Goal: Transaction & Acquisition: Purchase product/service

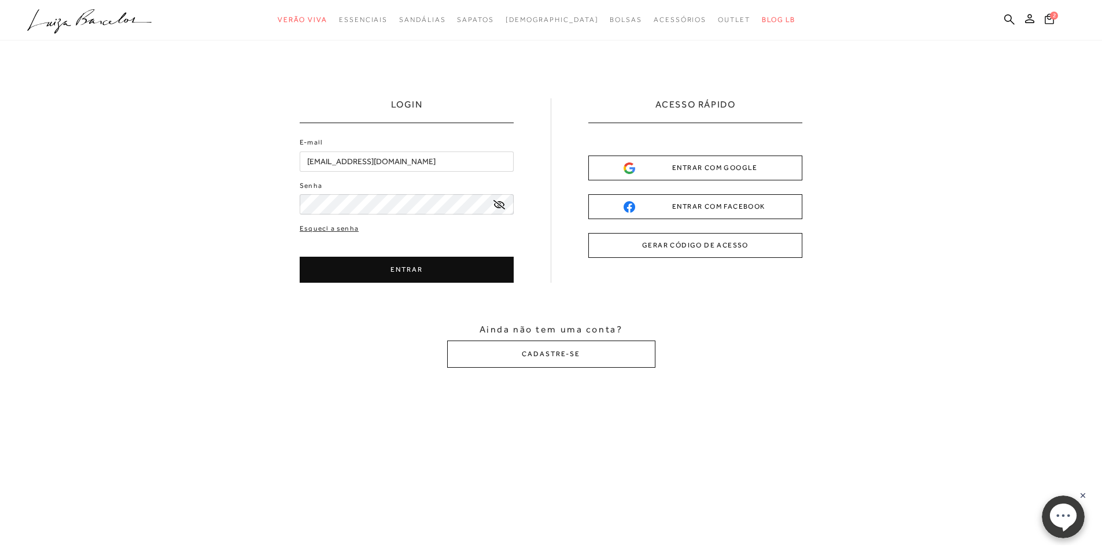
click at [414, 268] on button "ENTRAR" at bounding box center [407, 270] width 214 height 26
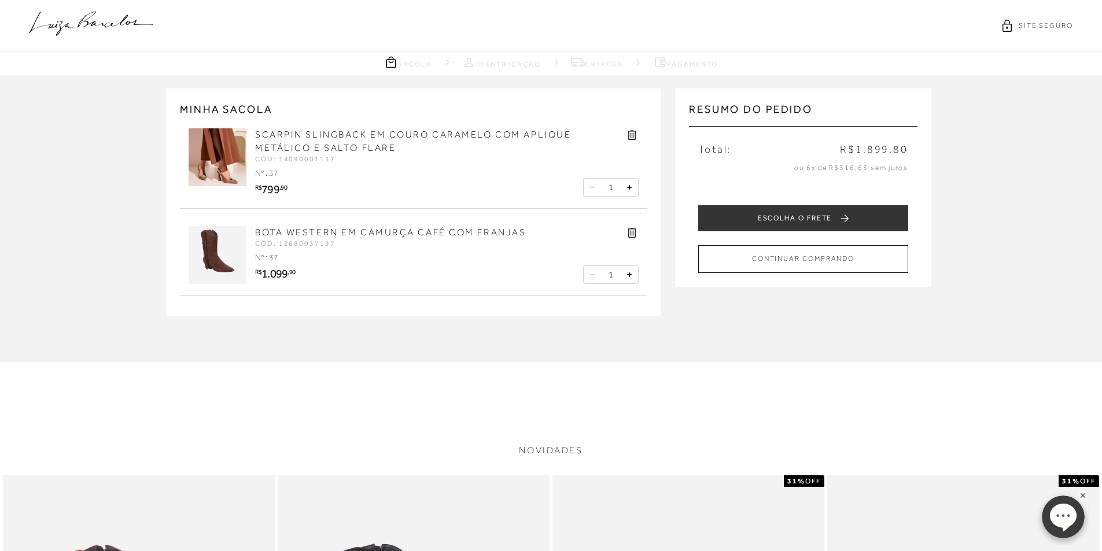
click at [226, 172] on img at bounding box center [218, 157] width 58 height 58
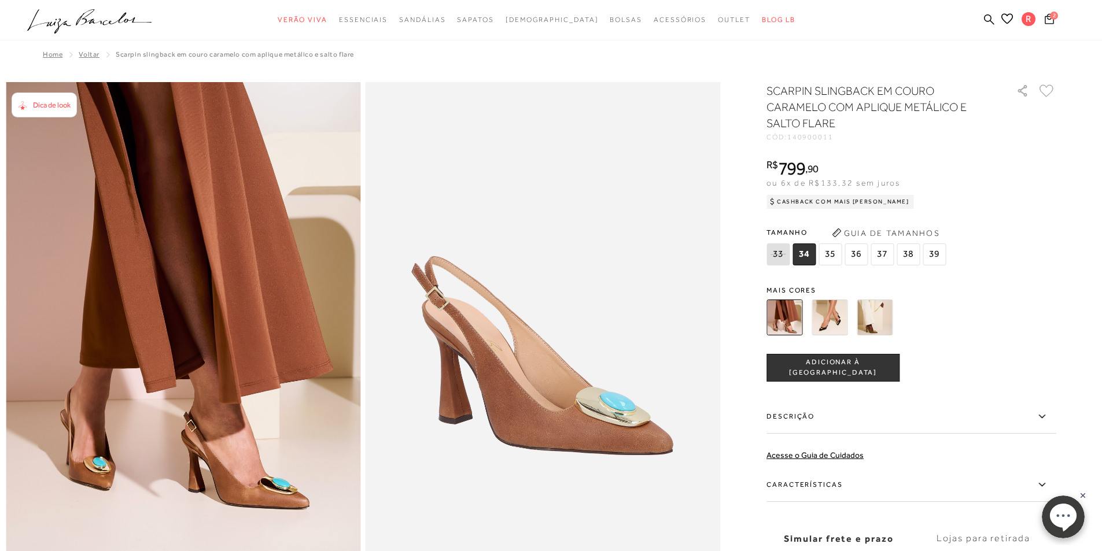
click at [884, 256] on span "37" at bounding box center [881, 254] width 23 height 22
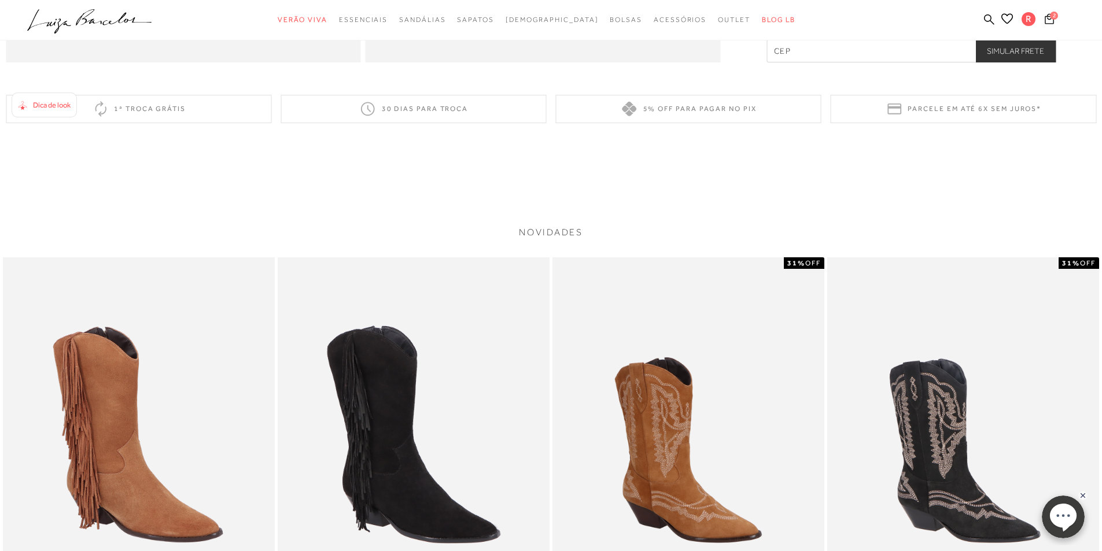
scroll to position [1735, 0]
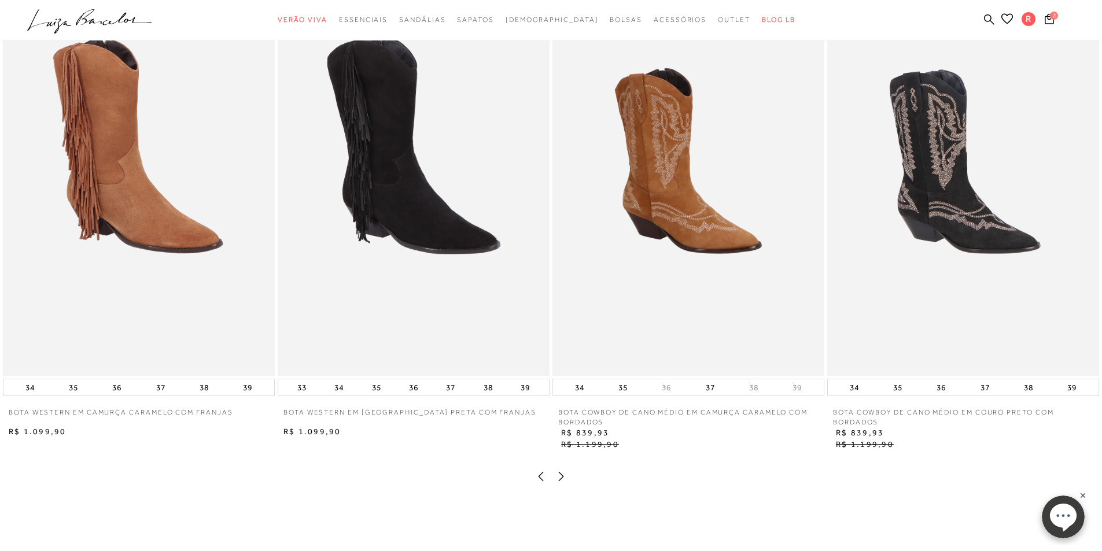
click at [210, 179] on img at bounding box center [139, 172] width 272 height 408
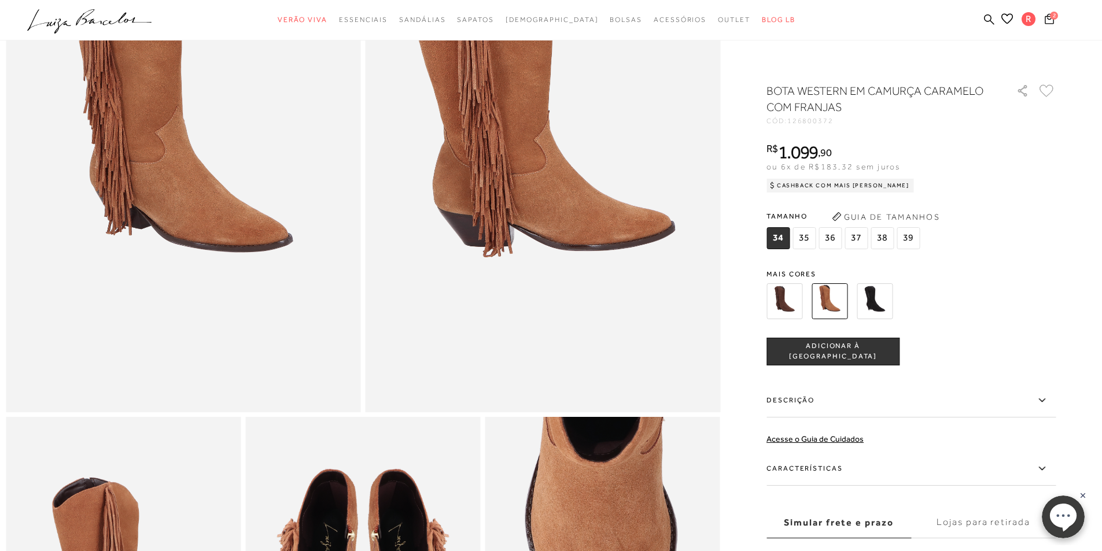
scroll to position [289, 0]
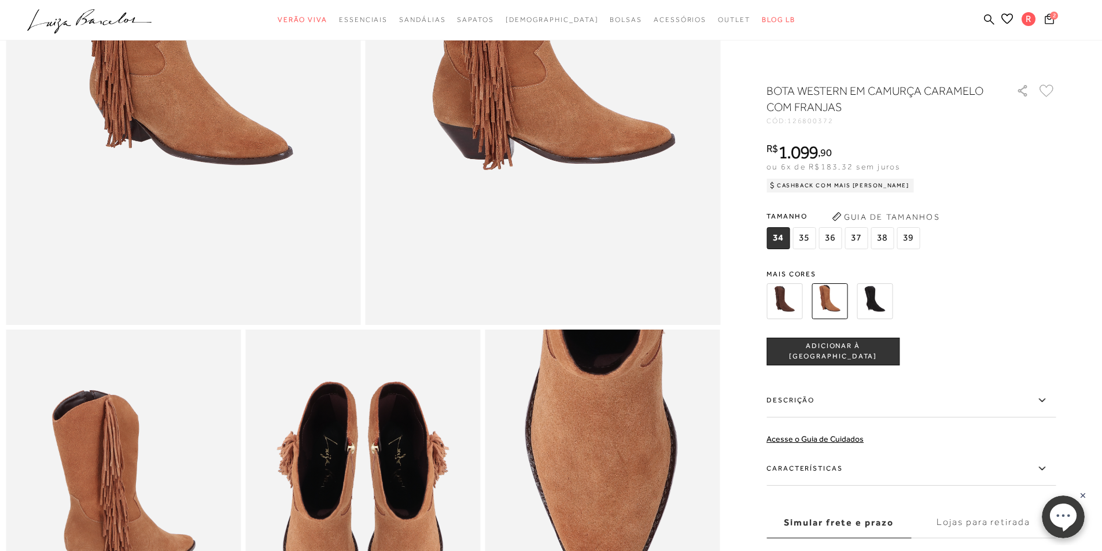
click at [798, 308] on img at bounding box center [784, 301] width 36 height 36
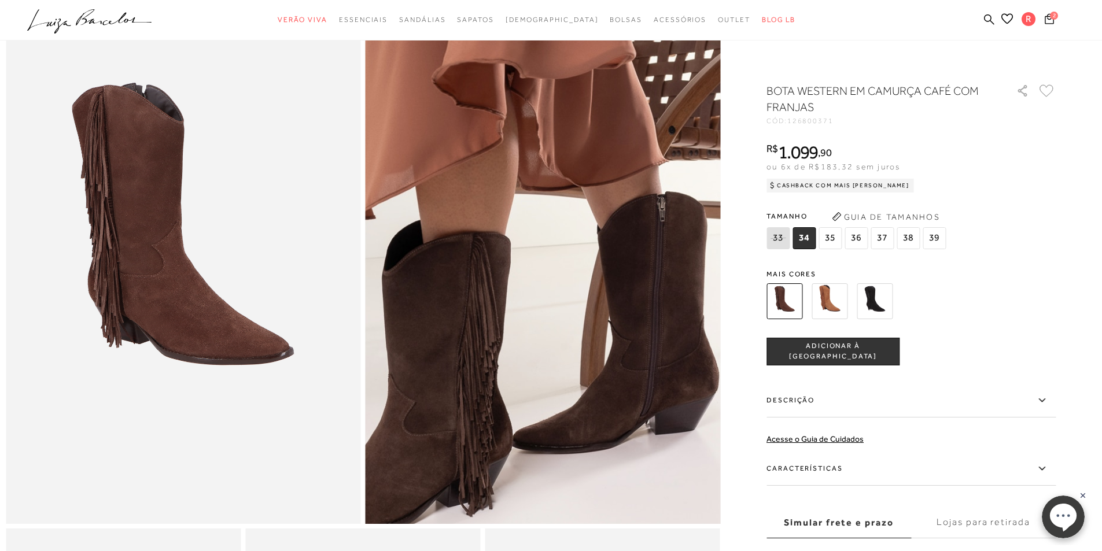
scroll to position [173, 0]
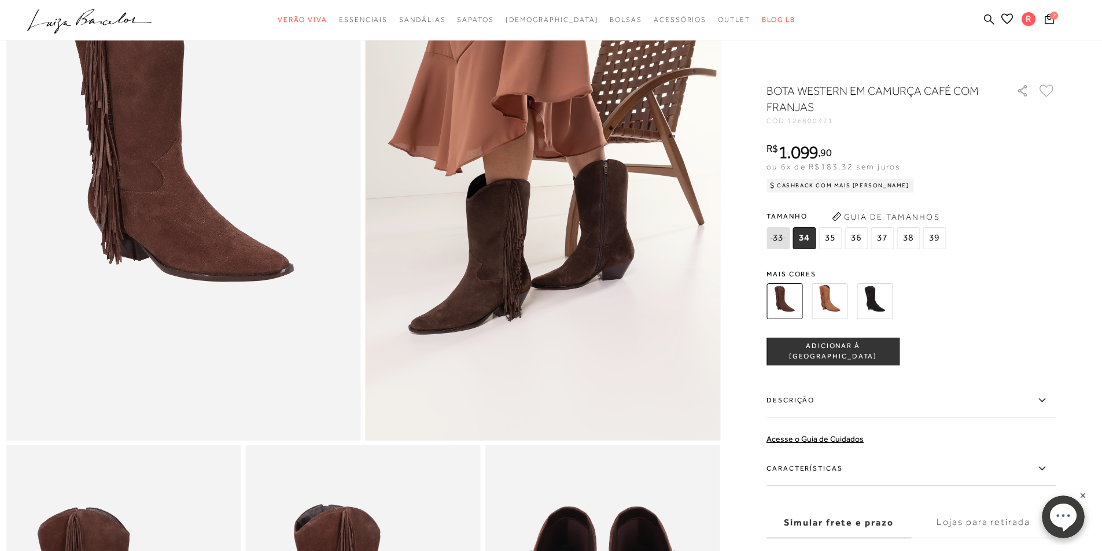
click at [679, 309] on img at bounding box center [542, 175] width 355 height 532
click at [837, 298] on img at bounding box center [829, 301] width 36 height 36
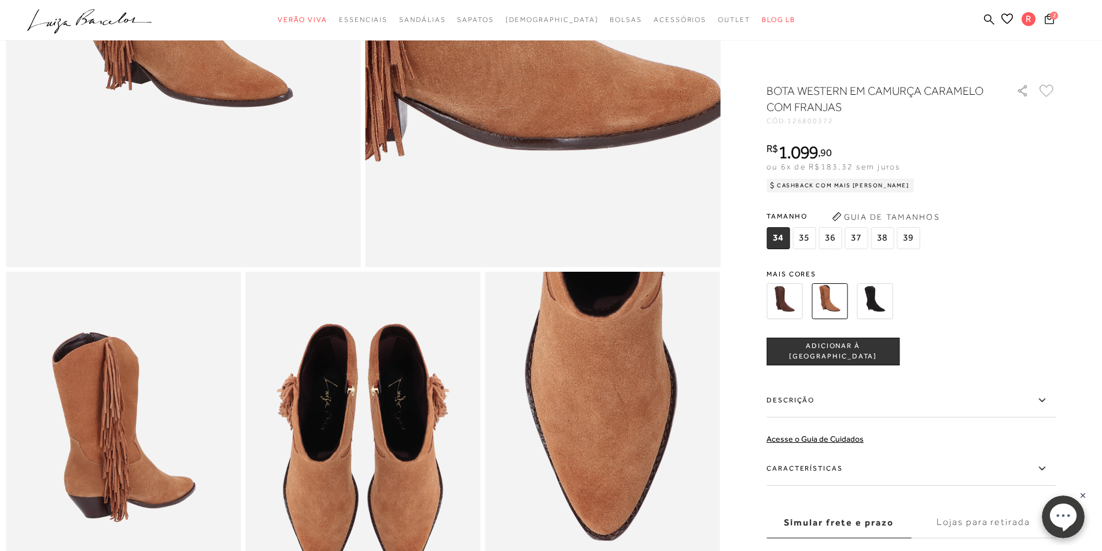
scroll to position [636, 0]
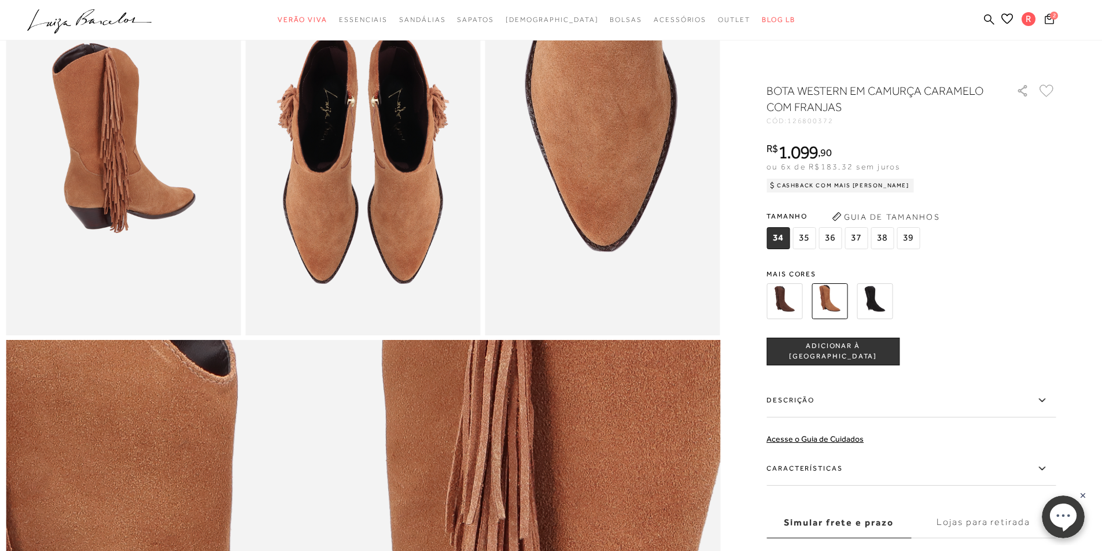
click at [1007, 313] on div at bounding box center [897, 301] width 269 height 43
click at [518, 208] on img at bounding box center [602, 159] width 235 height 352
click at [368, 249] on img at bounding box center [362, 159] width 235 height 352
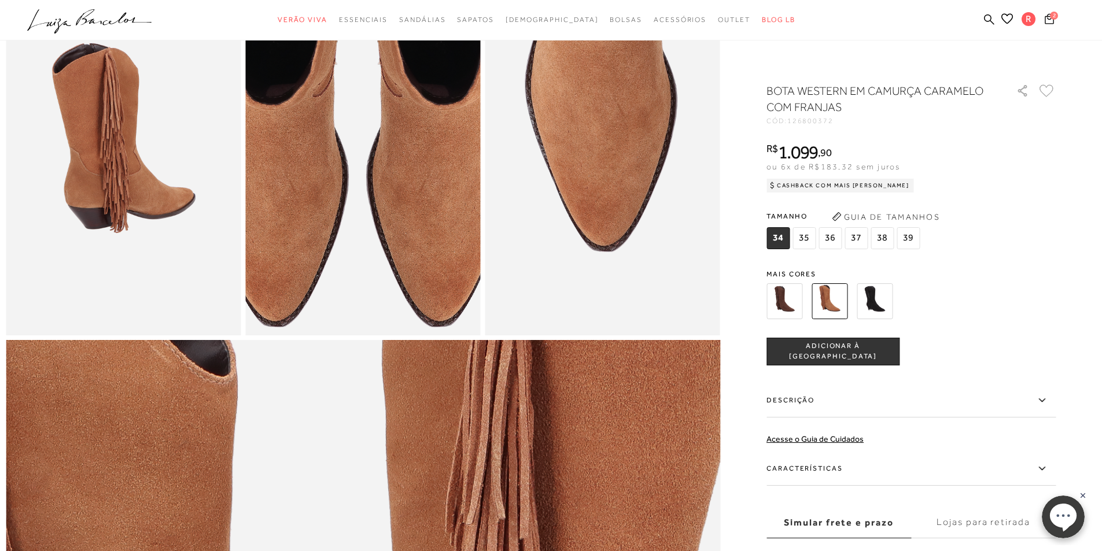
click at [368, 249] on img at bounding box center [358, 78] width 470 height 705
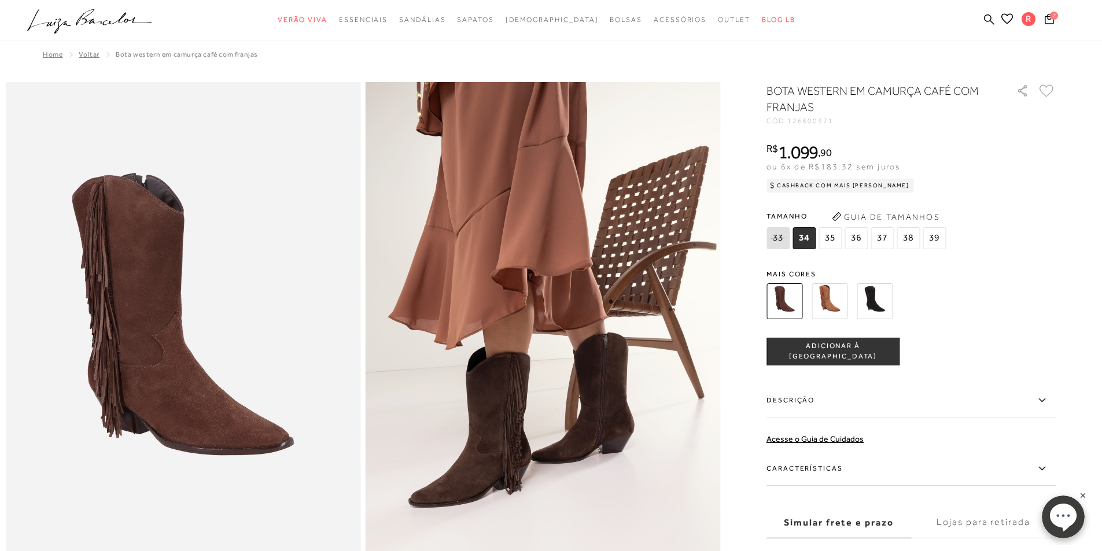
scroll to position [289, 0]
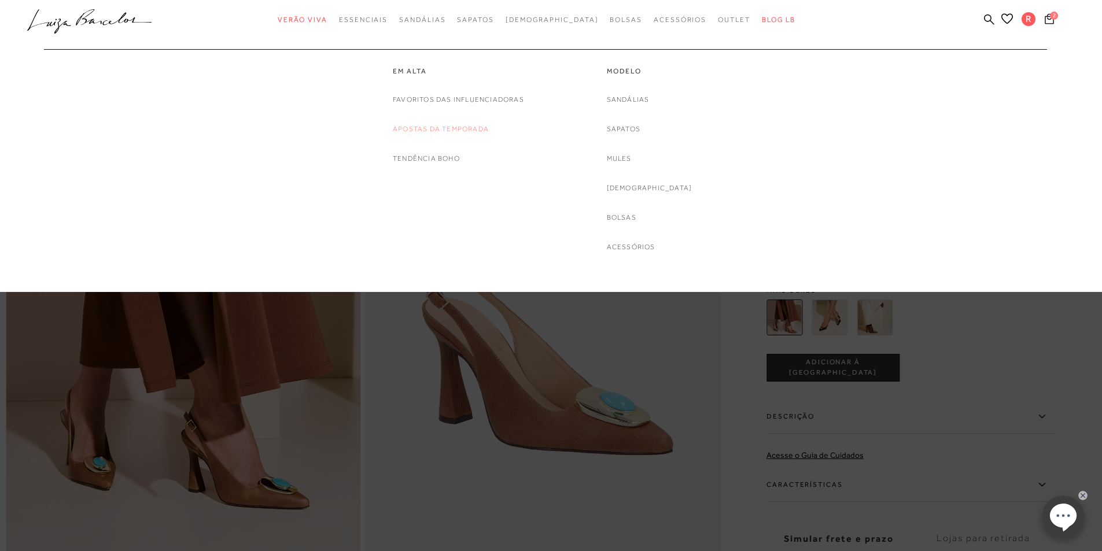
click at [464, 131] on link "Apostas da Temporada" at bounding box center [441, 129] width 96 height 12
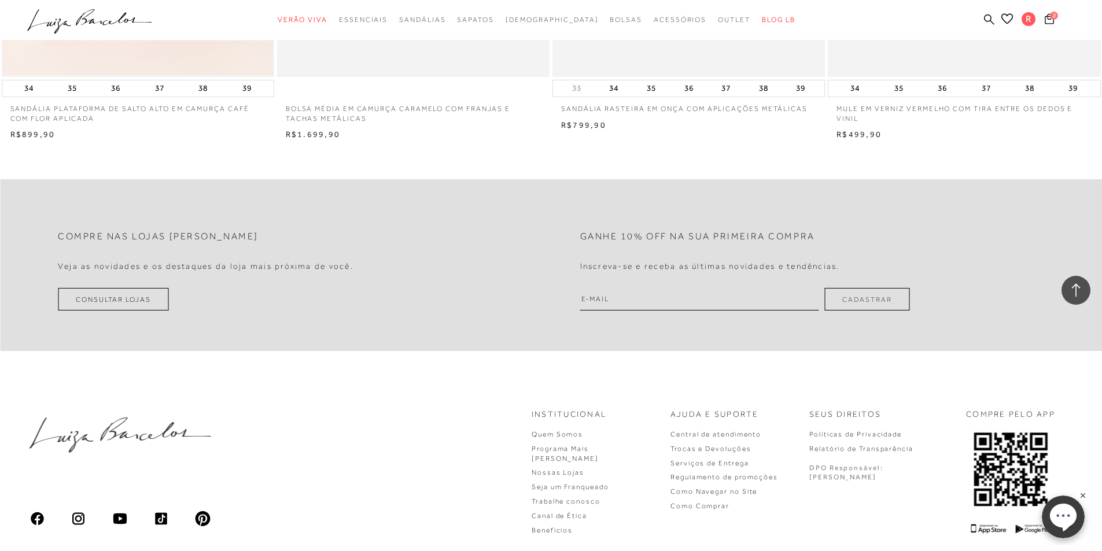
scroll to position [1755, 0]
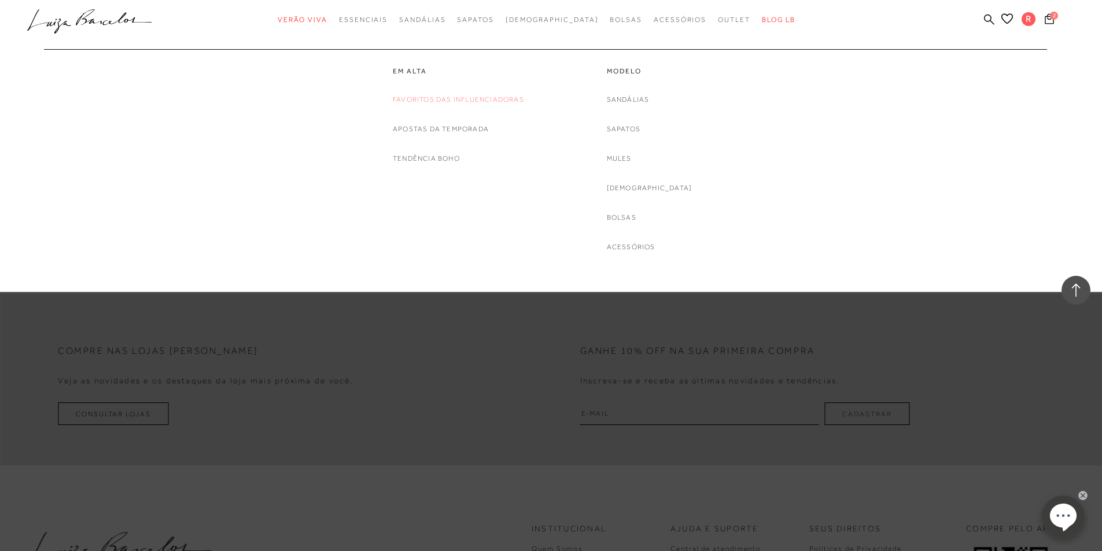
click at [458, 101] on link "Favoritos das Influenciadoras" at bounding box center [458, 100] width 131 height 12
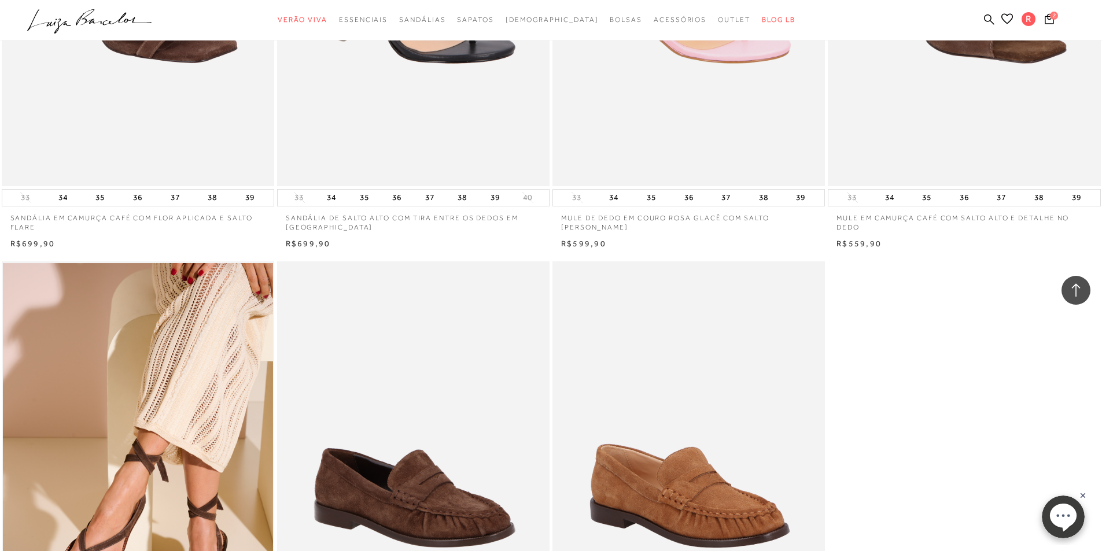
scroll to position [1272, 0]
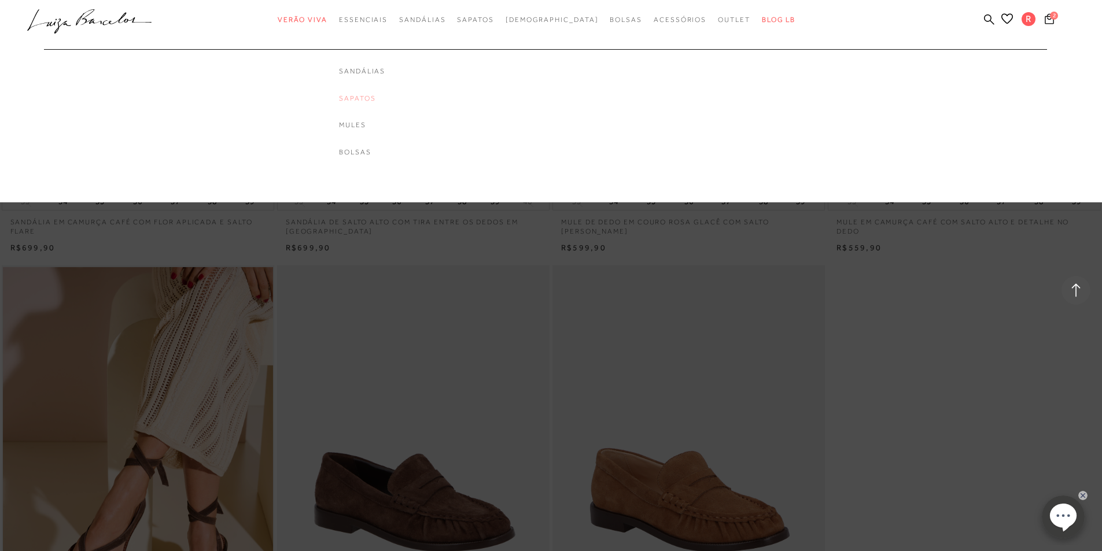
click at [385, 96] on link "Sapatos" at bounding box center [362, 99] width 46 height 10
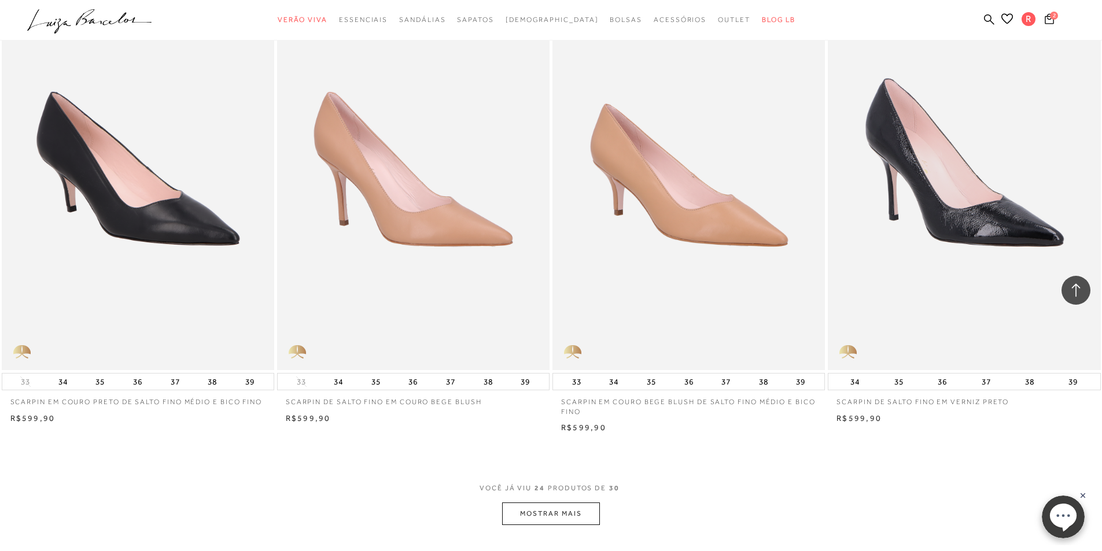
scroll to position [2718, 0]
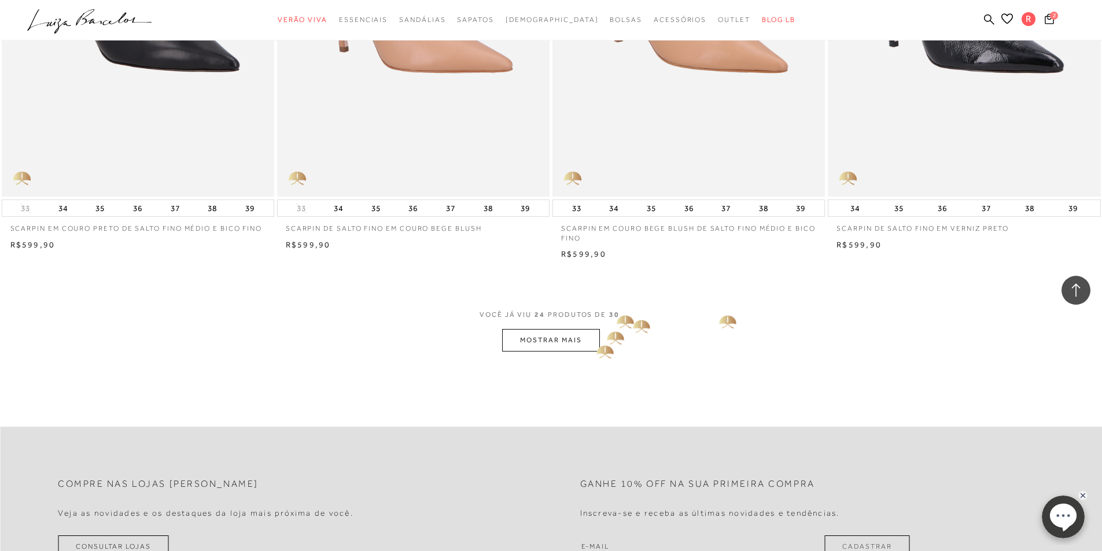
click at [596, 342] on button "MOSTRAR MAIS" at bounding box center [550, 340] width 97 height 23
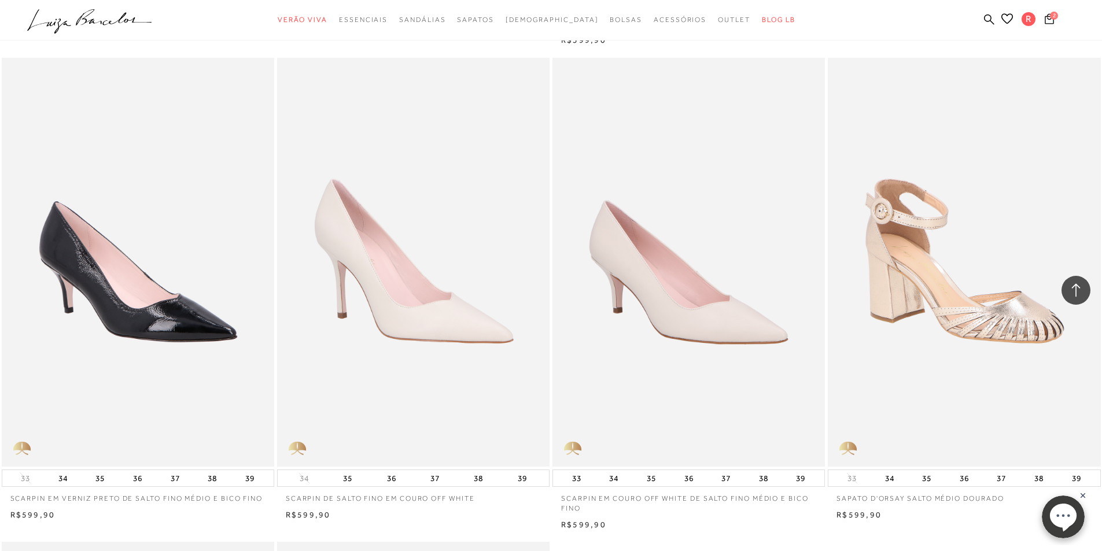
scroll to position [2834, 0]
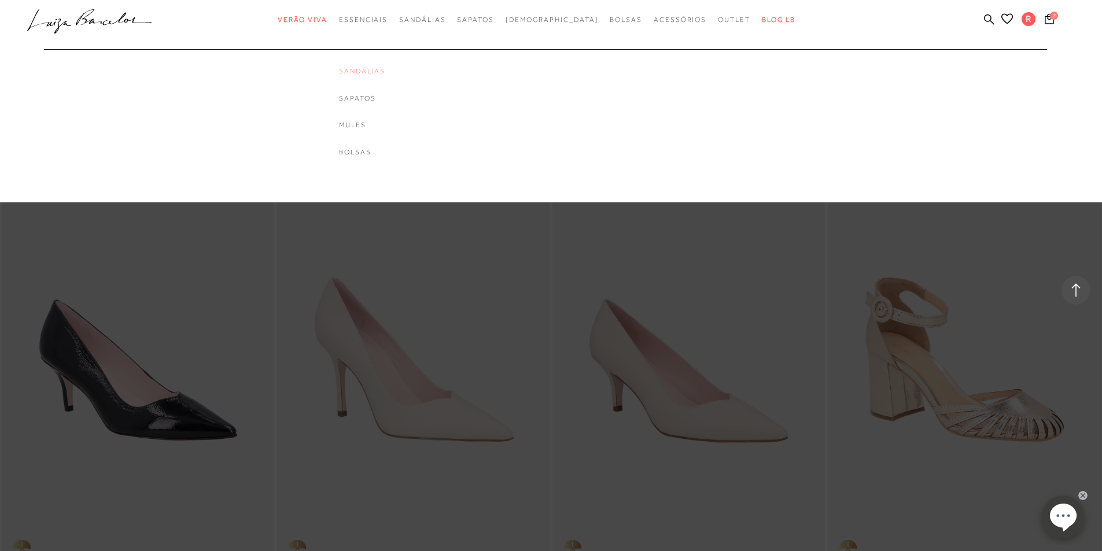
click at [385, 69] on link "Sandálias" at bounding box center [362, 72] width 46 height 10
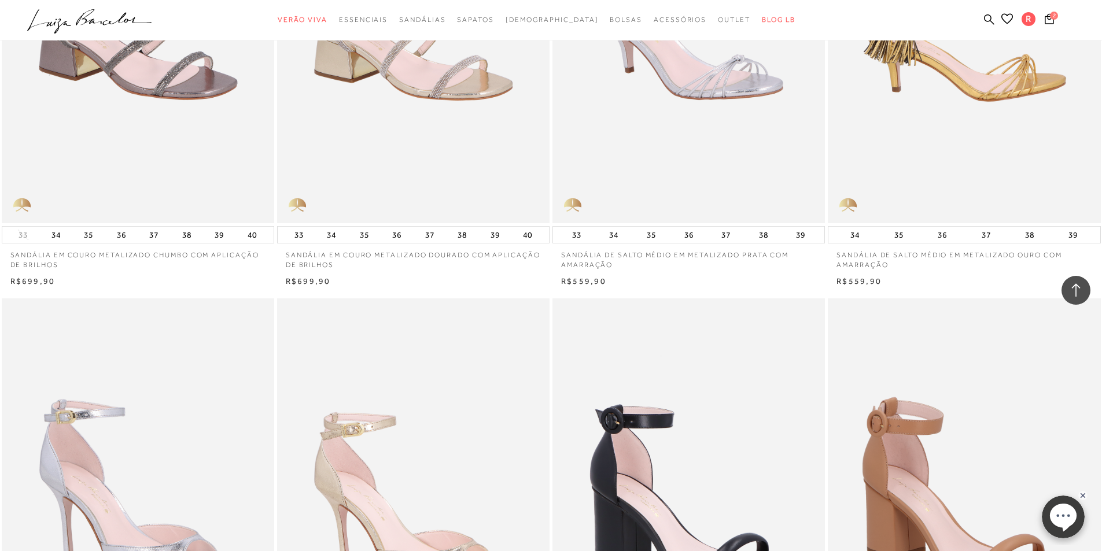
scroll to position [2487, 0]
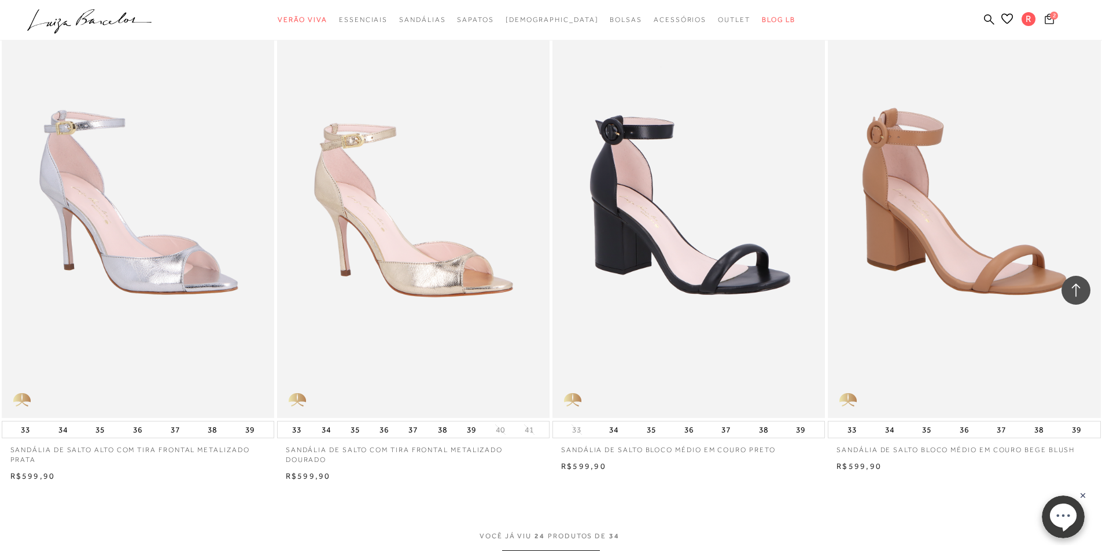
click at [1052, 17] on span "2" at bounding box center [1054, 16] width 8 height 8
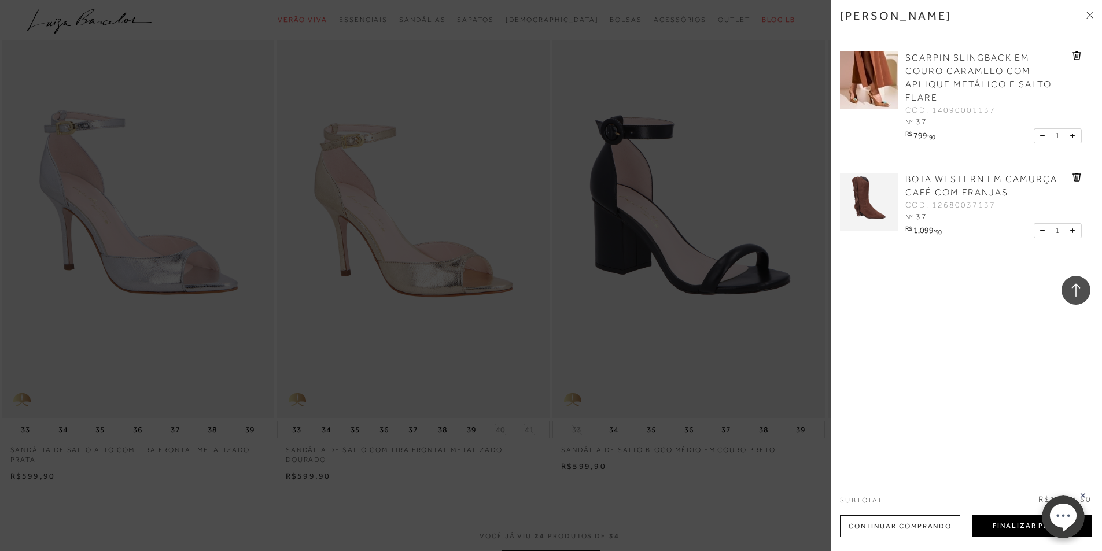
click at [985, 526] on button "Finalizar Pedido" at bounding box center [1032, 526] width 120 height 22
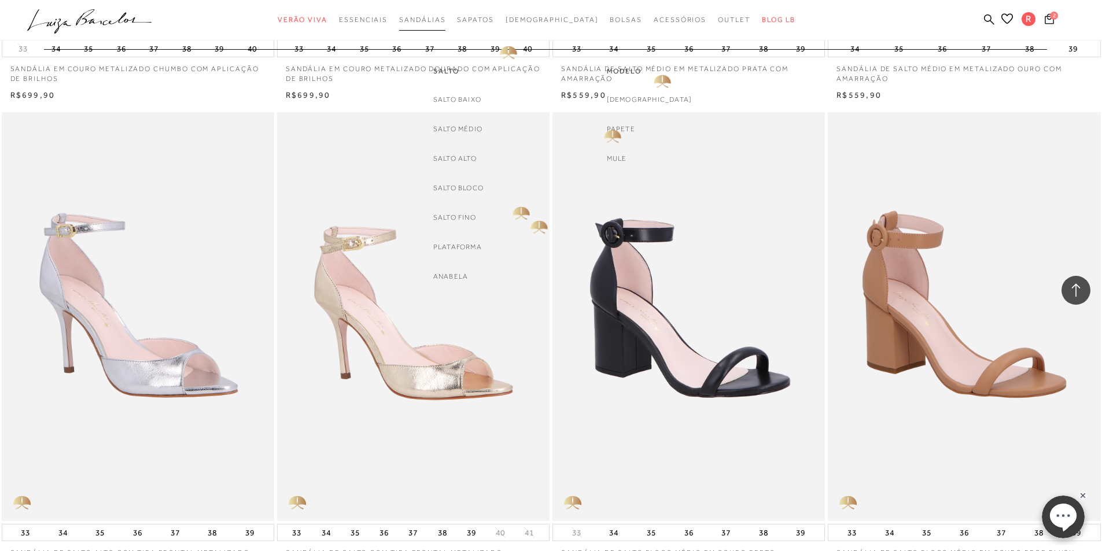
scroll to position [2371, 0]
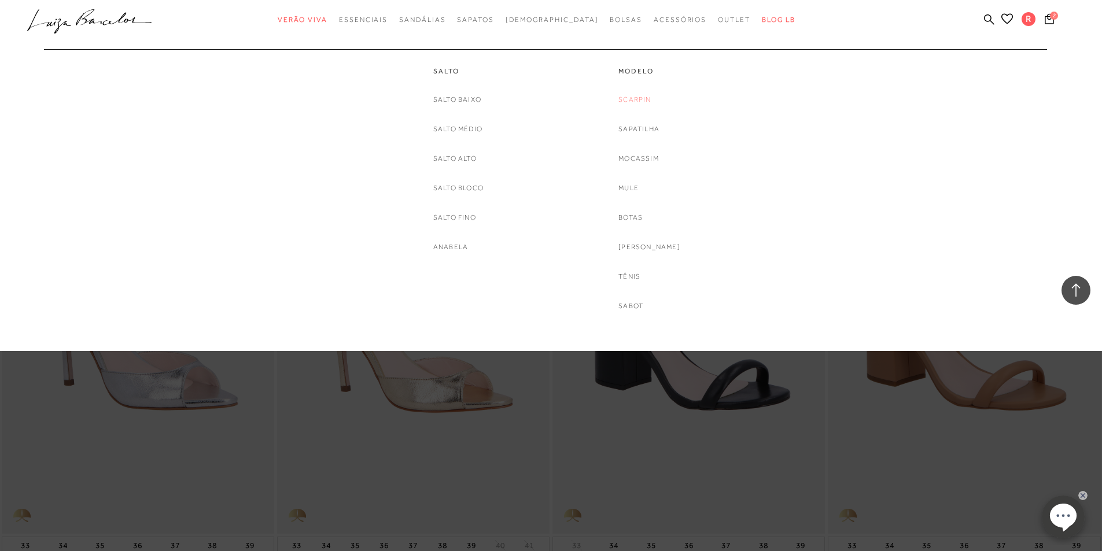
click at [642, 98] on link "Scarpin" at bounding box center [634, 100] width 32 height 12
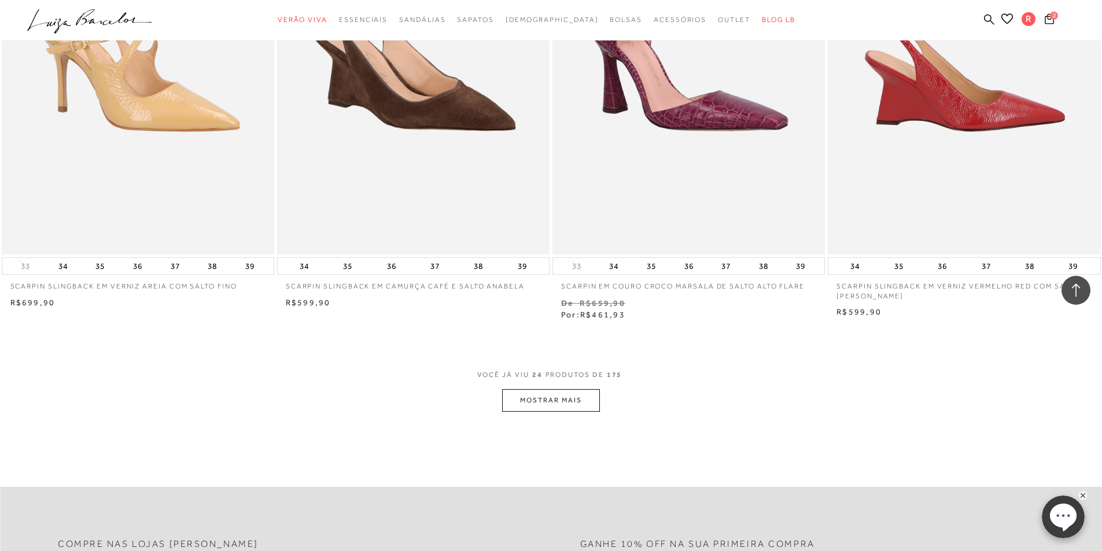
scroll to position [2834, 0]
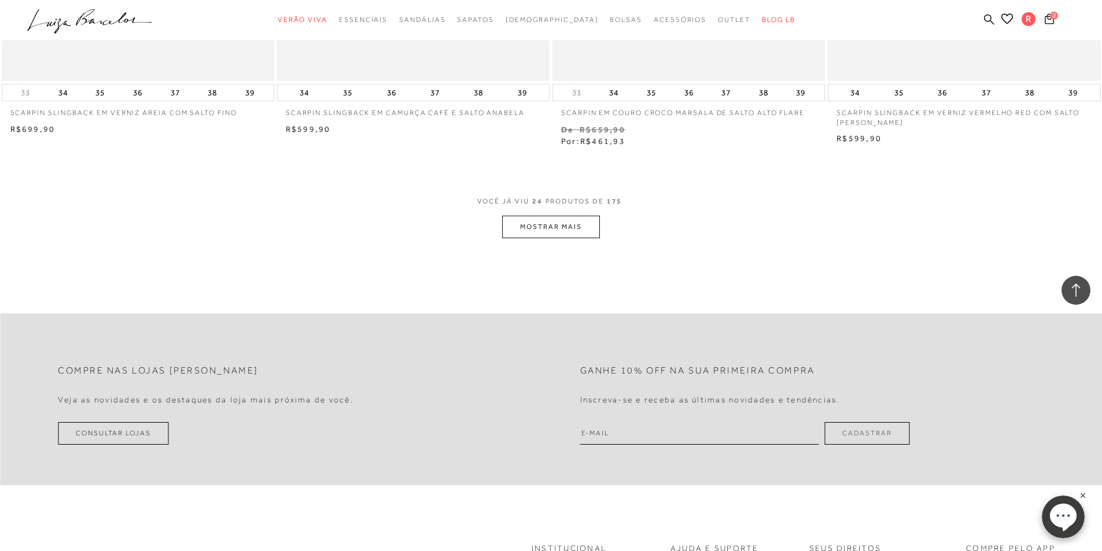
click at [555, 234] on button "MOSTRAR MAIS" at bounding box center [550, 227] width 97 height 23
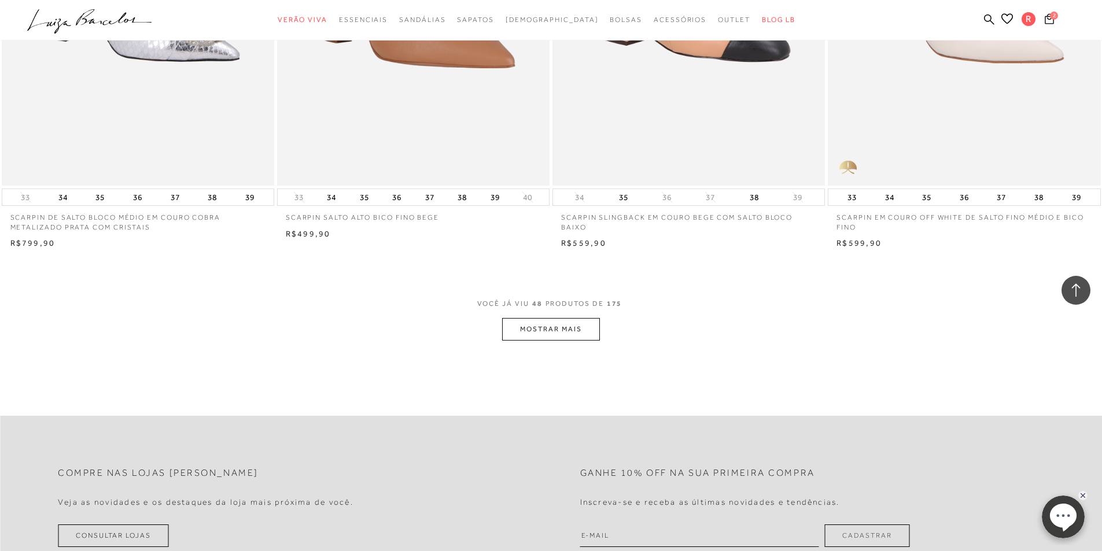
scroll to position [5841, 0]
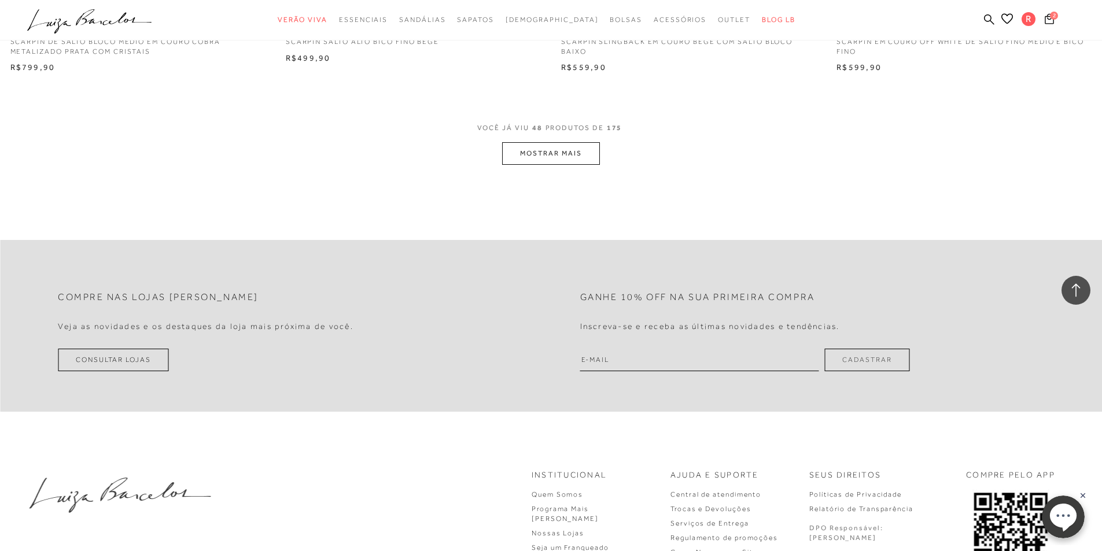
click at [546, 148] on button "MOSTRAR MAIS" at bounding box center [550, 153] width 97 height 23
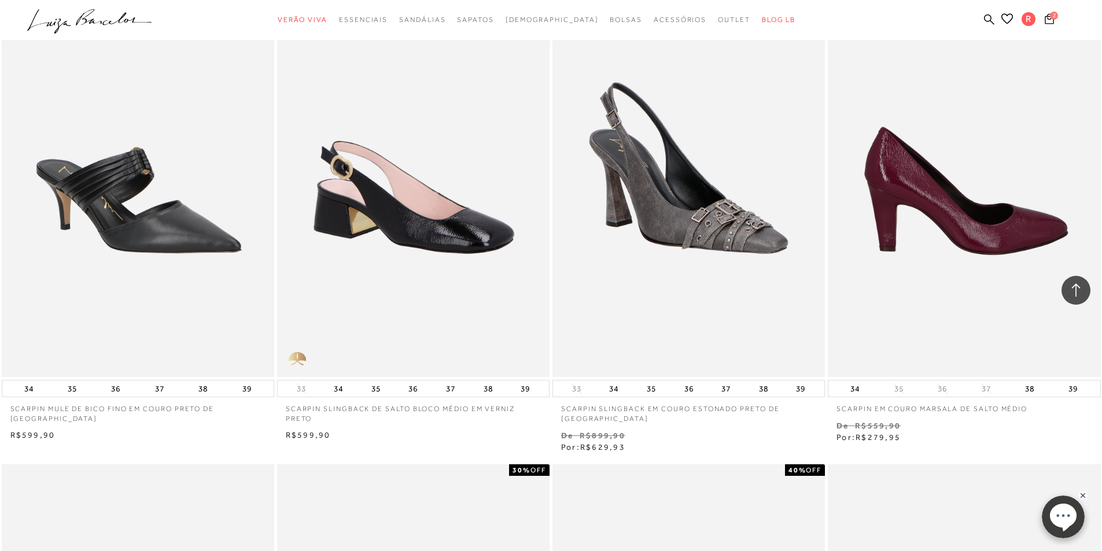
scroll to position [6882, 0]
